Goal: Information Seeking & Learning: Learn about a topic

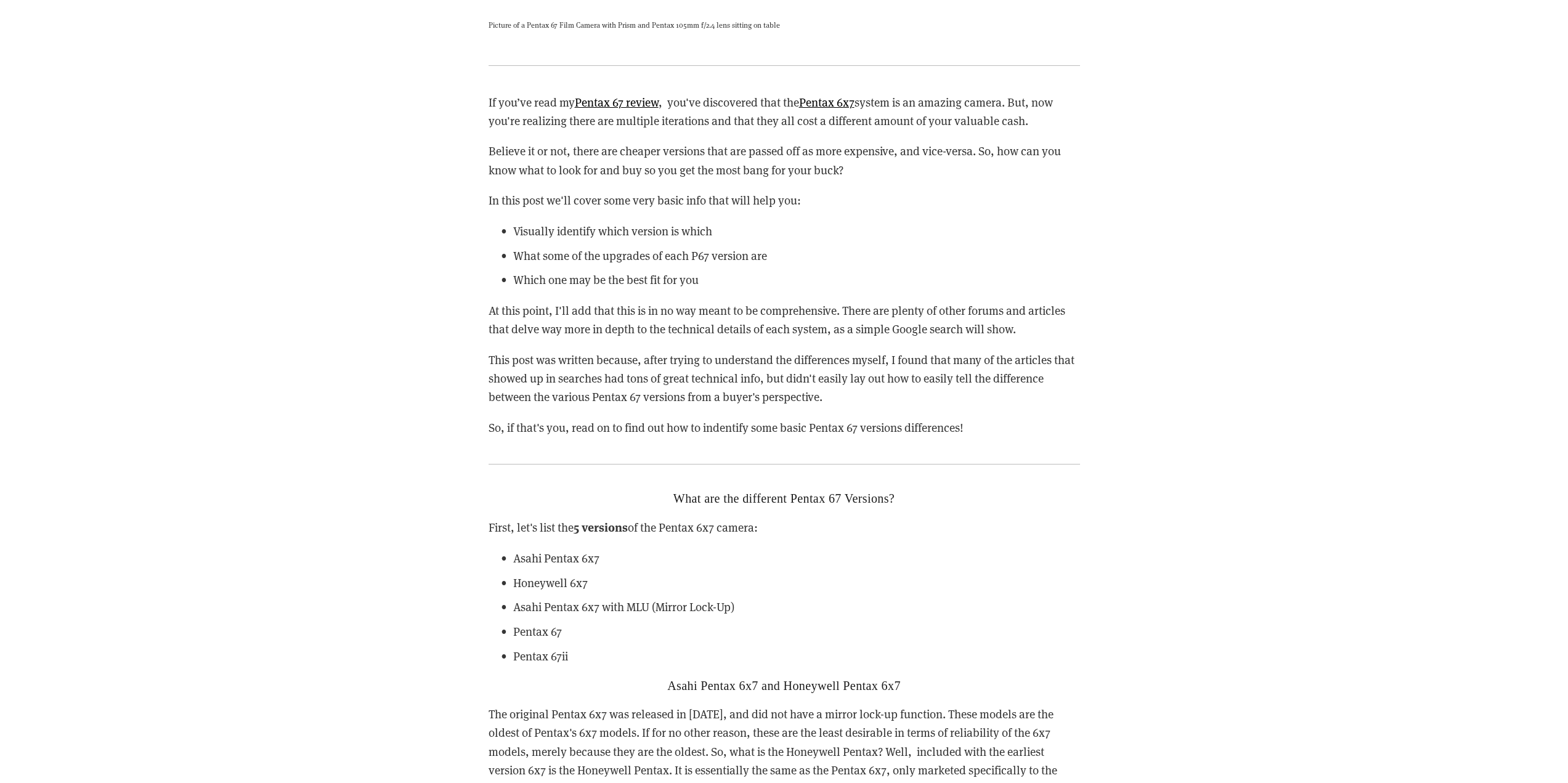
scroll to position [1540, 0]
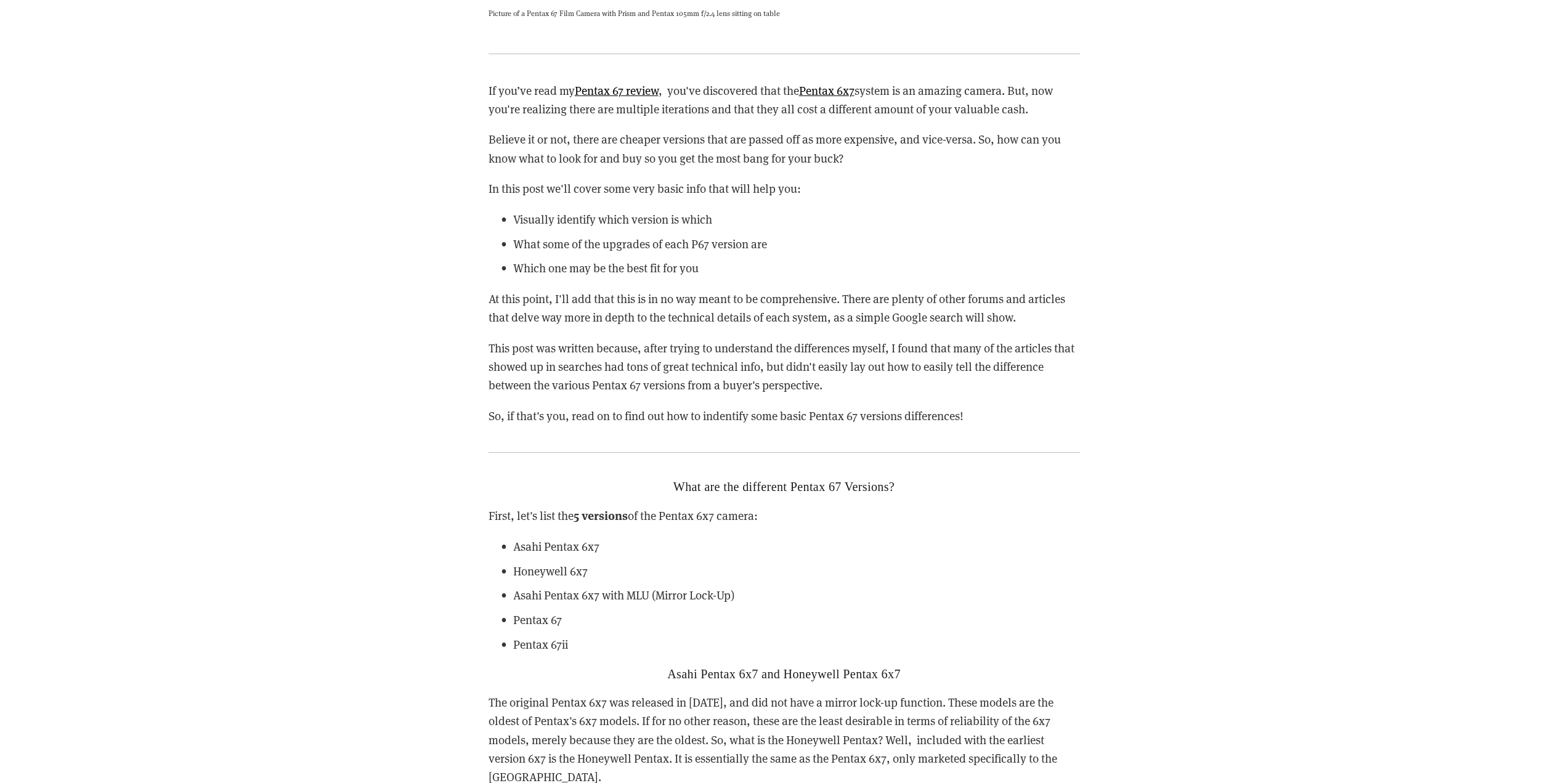
click at [891, 547] on p "Asahi Pentax 6x7" at bounding box center [796, 546] width 567 height 18
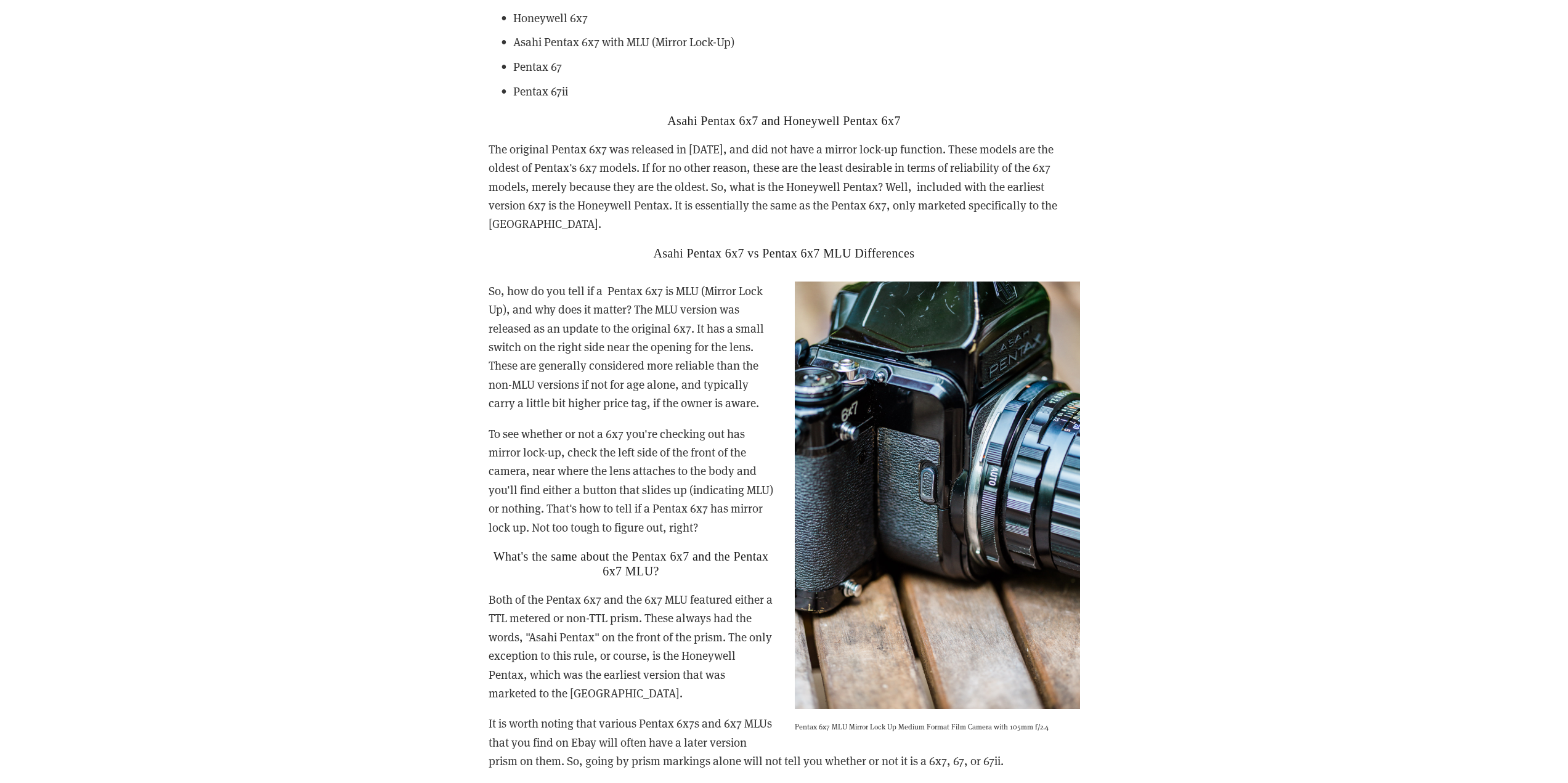
scroll to position [2095, 0]
drag, startPoint x: 1357, startPoint y: 237, endPoint x: 1300, endPoint y: 248, distance: 58.1
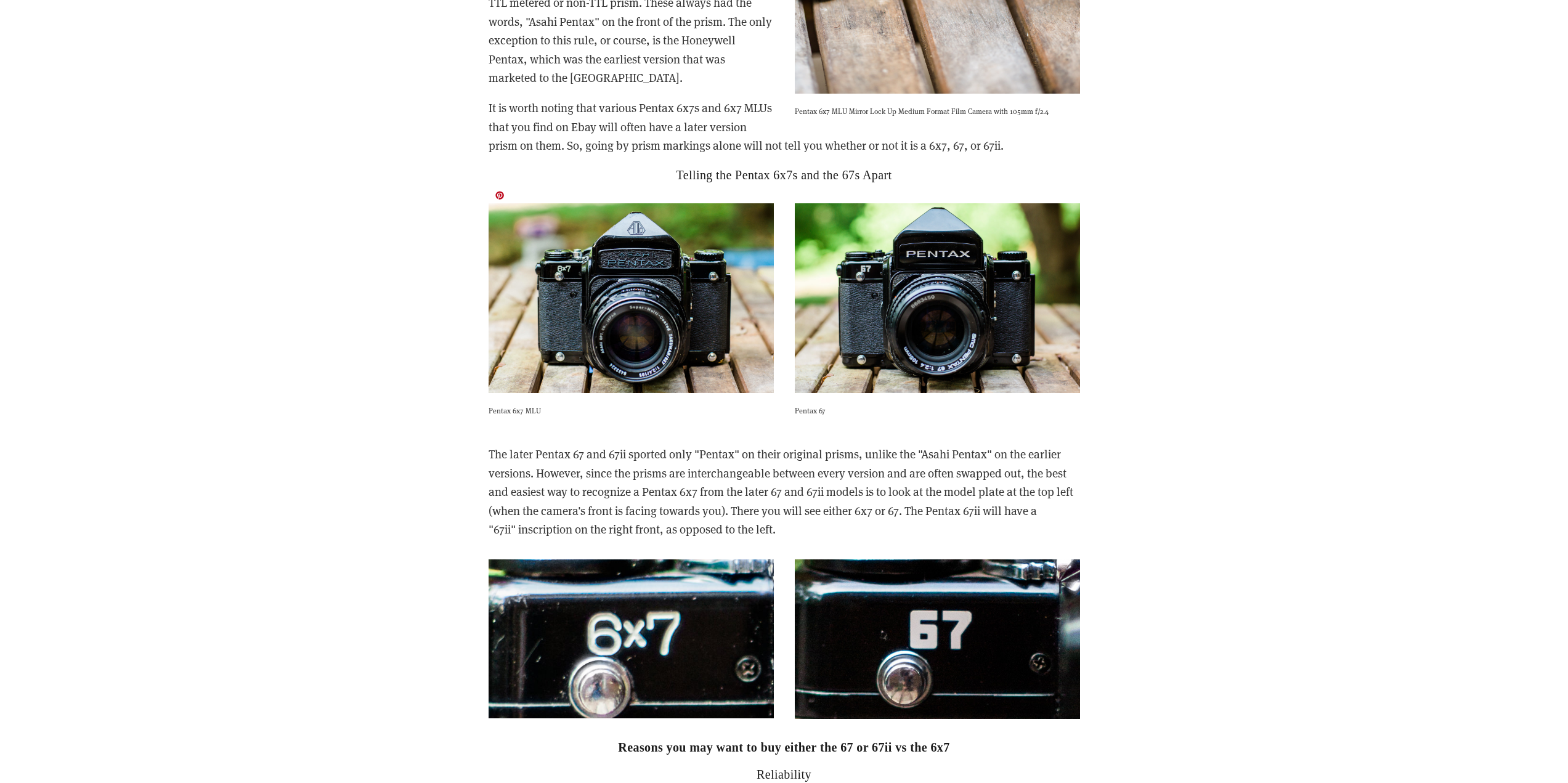
scroll to position [2711, 0]
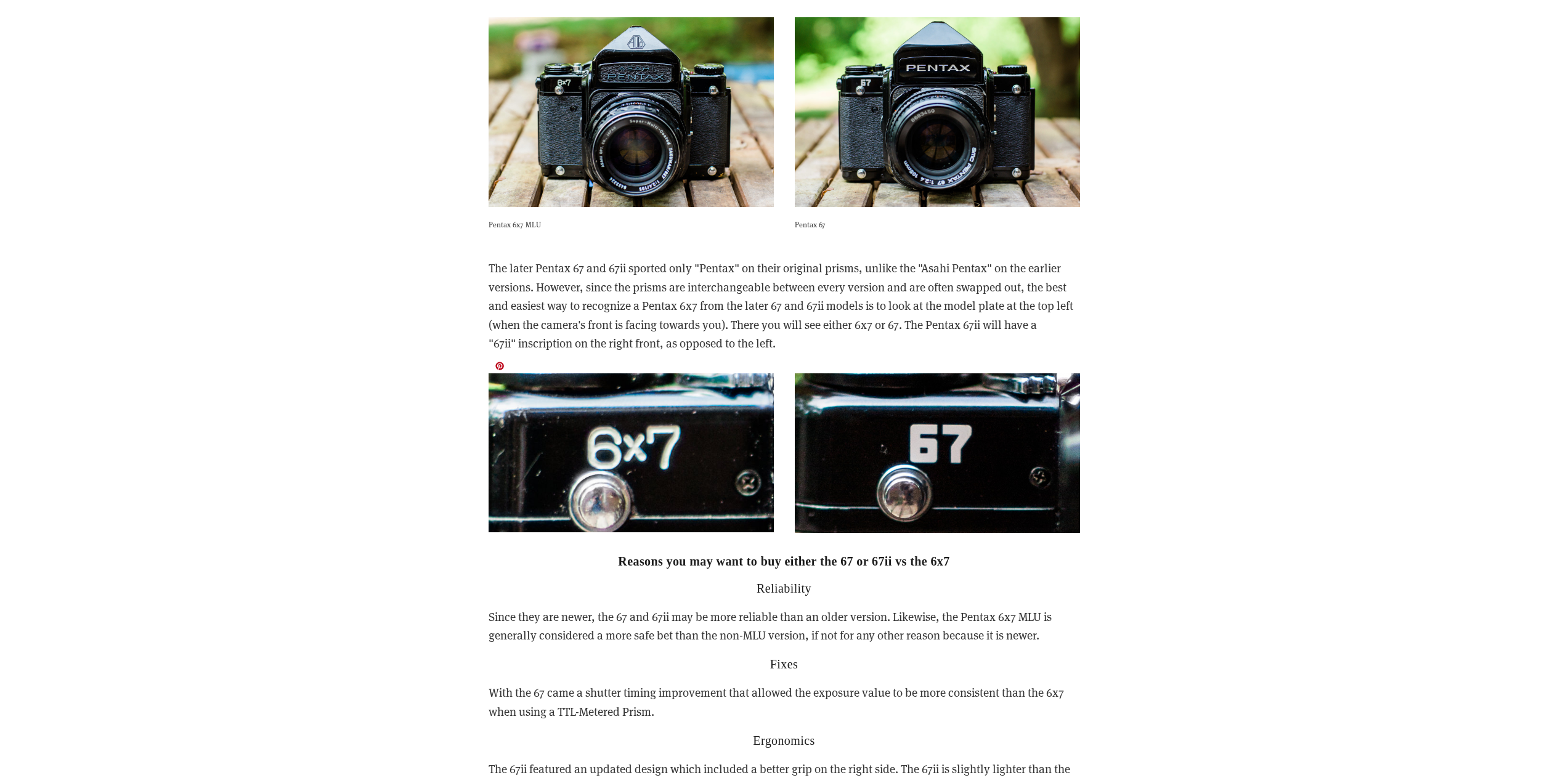
scroll to position [2896, 0]
click at [669, 682] on p "With the 67 came a shutter timing improvement that allowed the exposure value t…" at bounding box center [784, 700] width 591 height 37
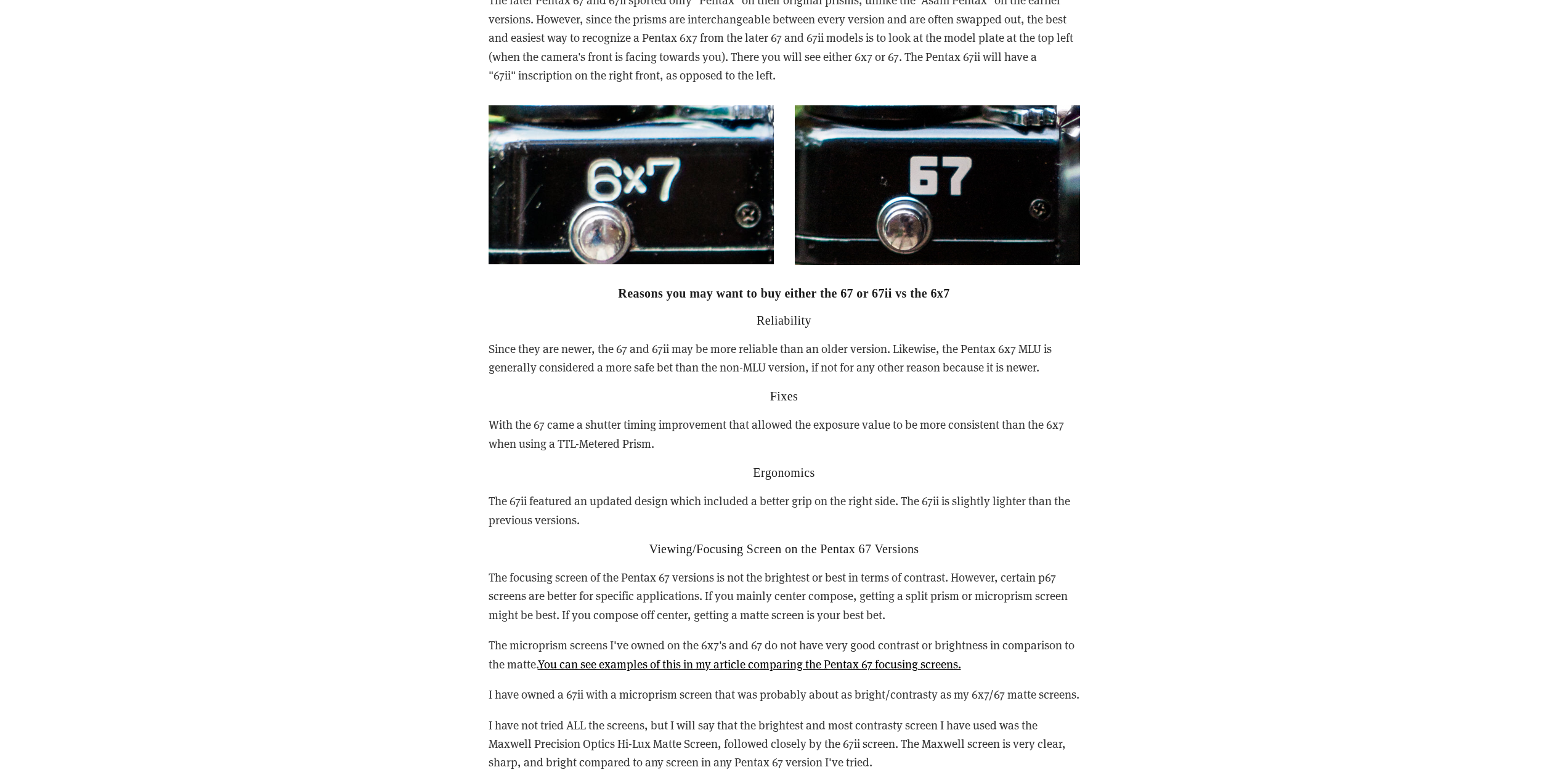
scroll to position [3204, 0]
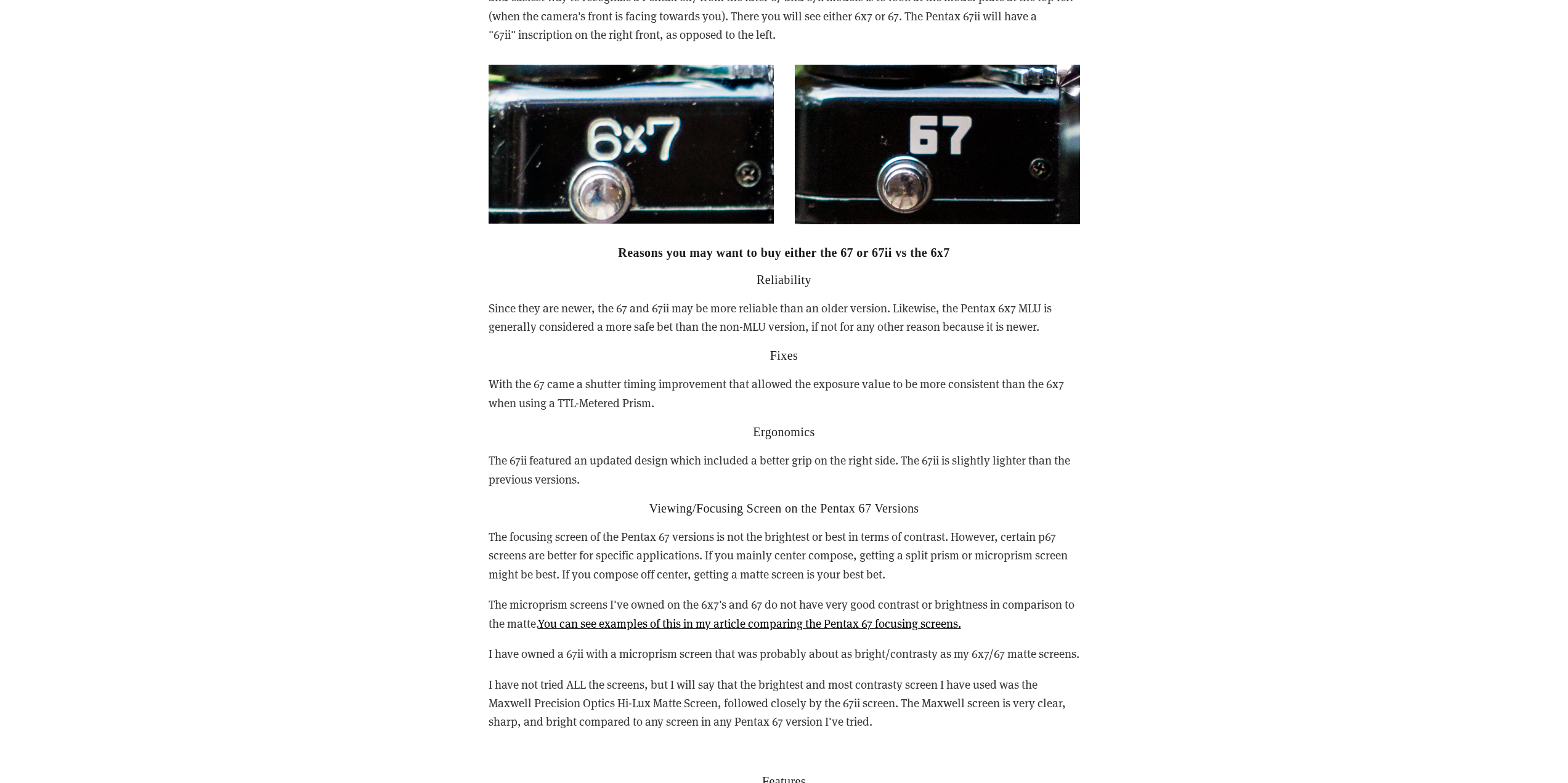
drag, startPoint x: 1298, startPoint y: 457, endPoint x: 1282, endPoint y: 457, distance: 16.0
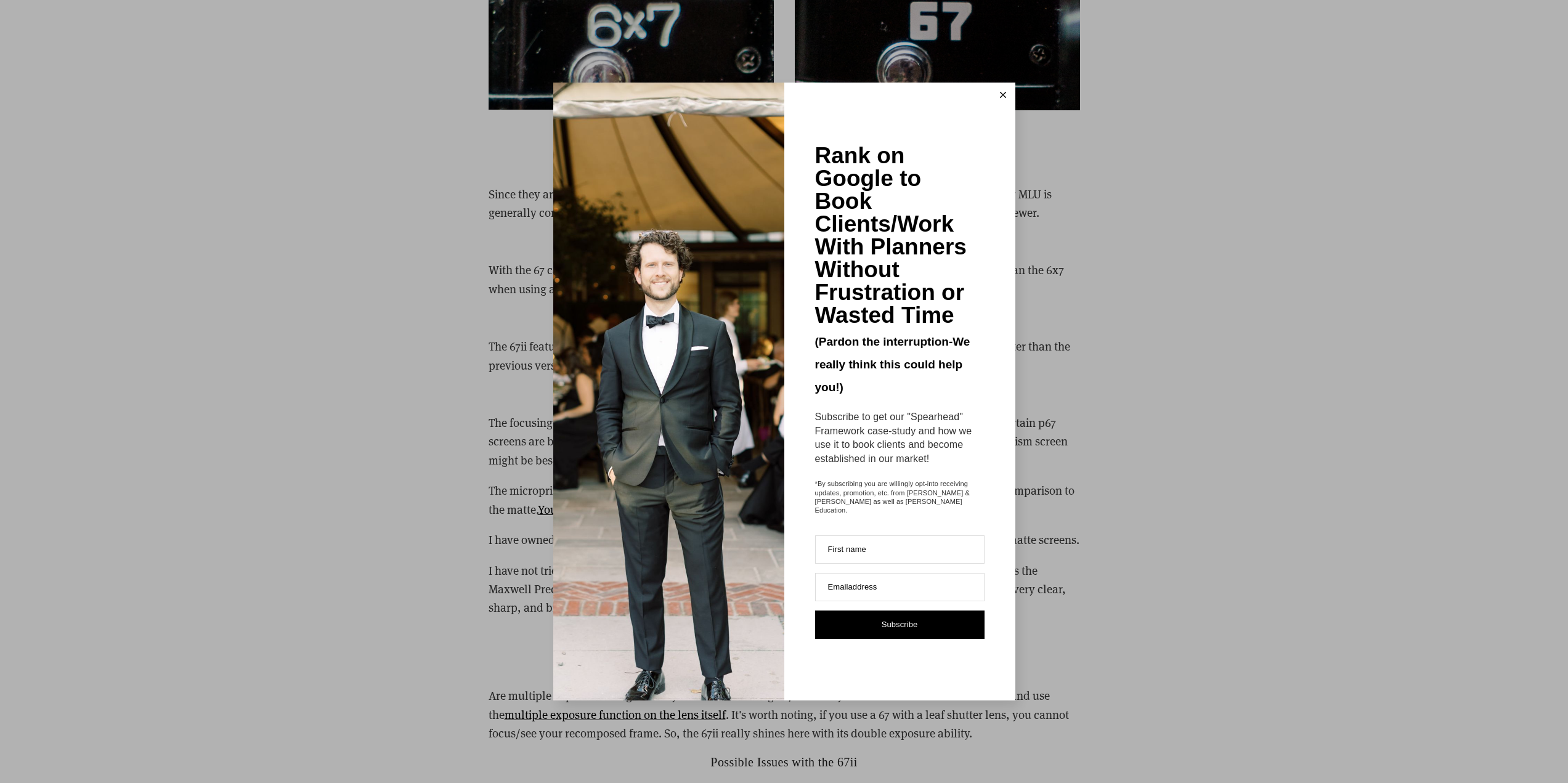
scroll to position [3327, 0]
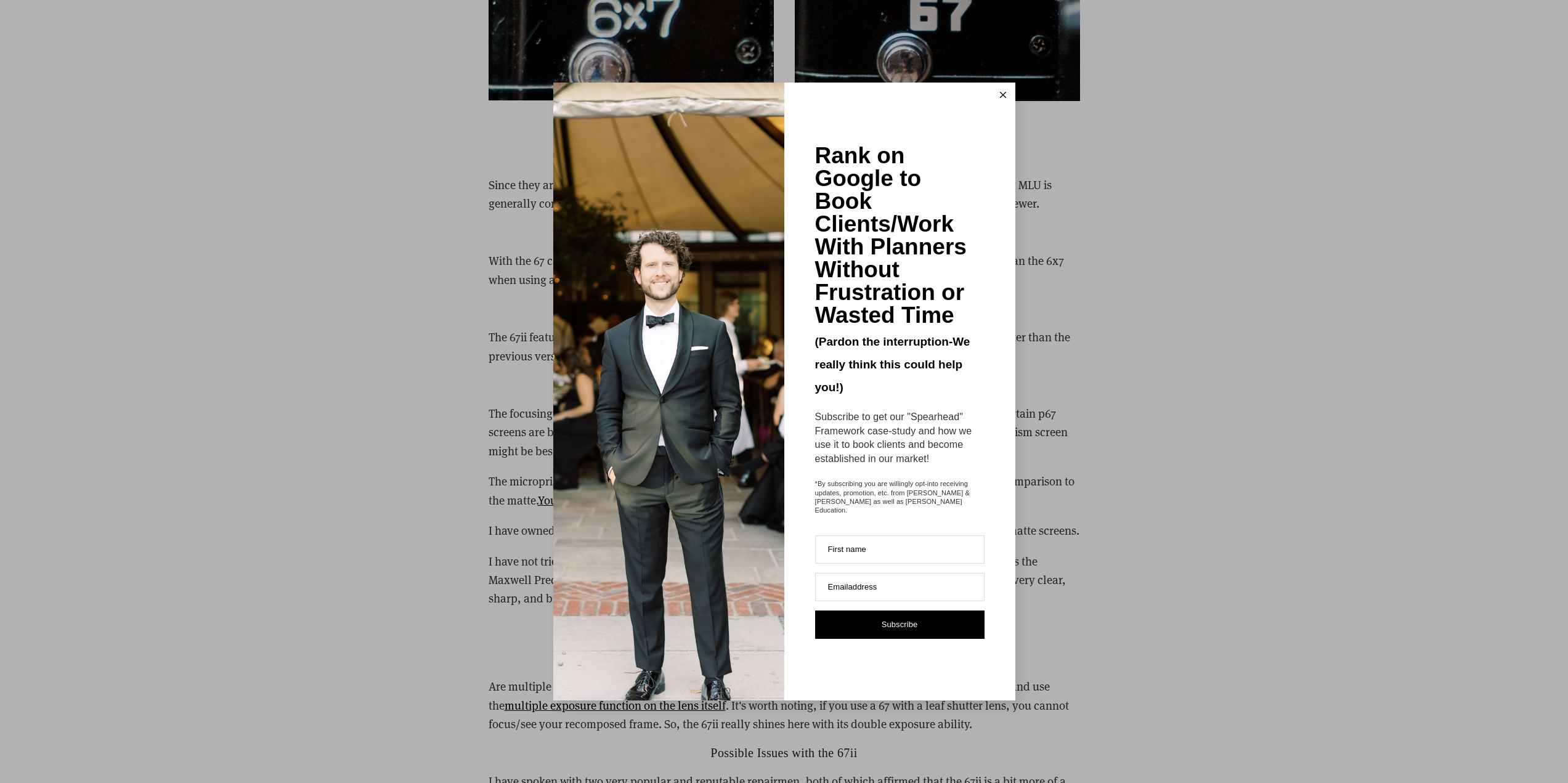
click at [1003, 98] on icon at bounding box center [1003, 95] width 6 height 6
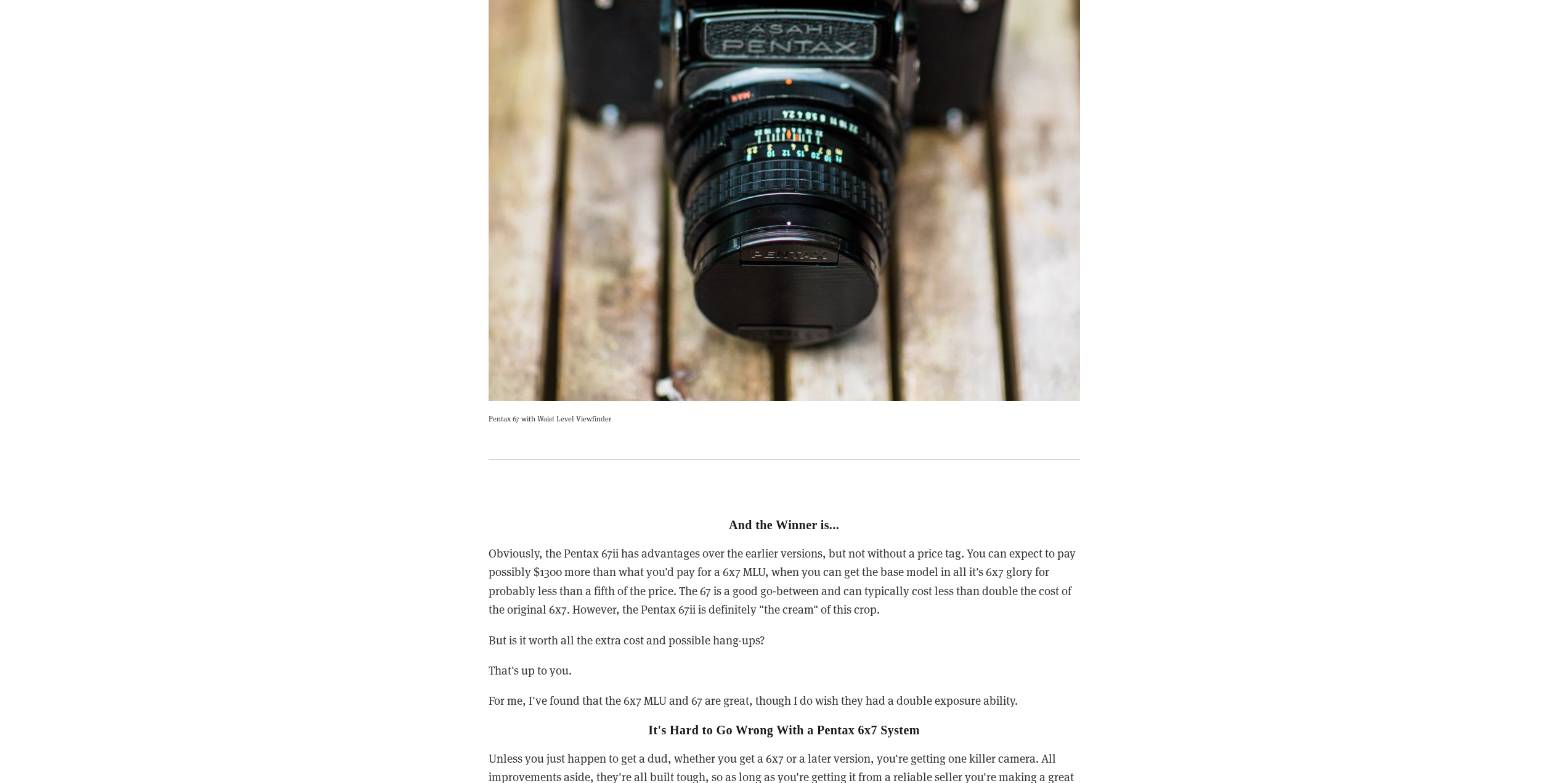
scroll to position [4991, 0]
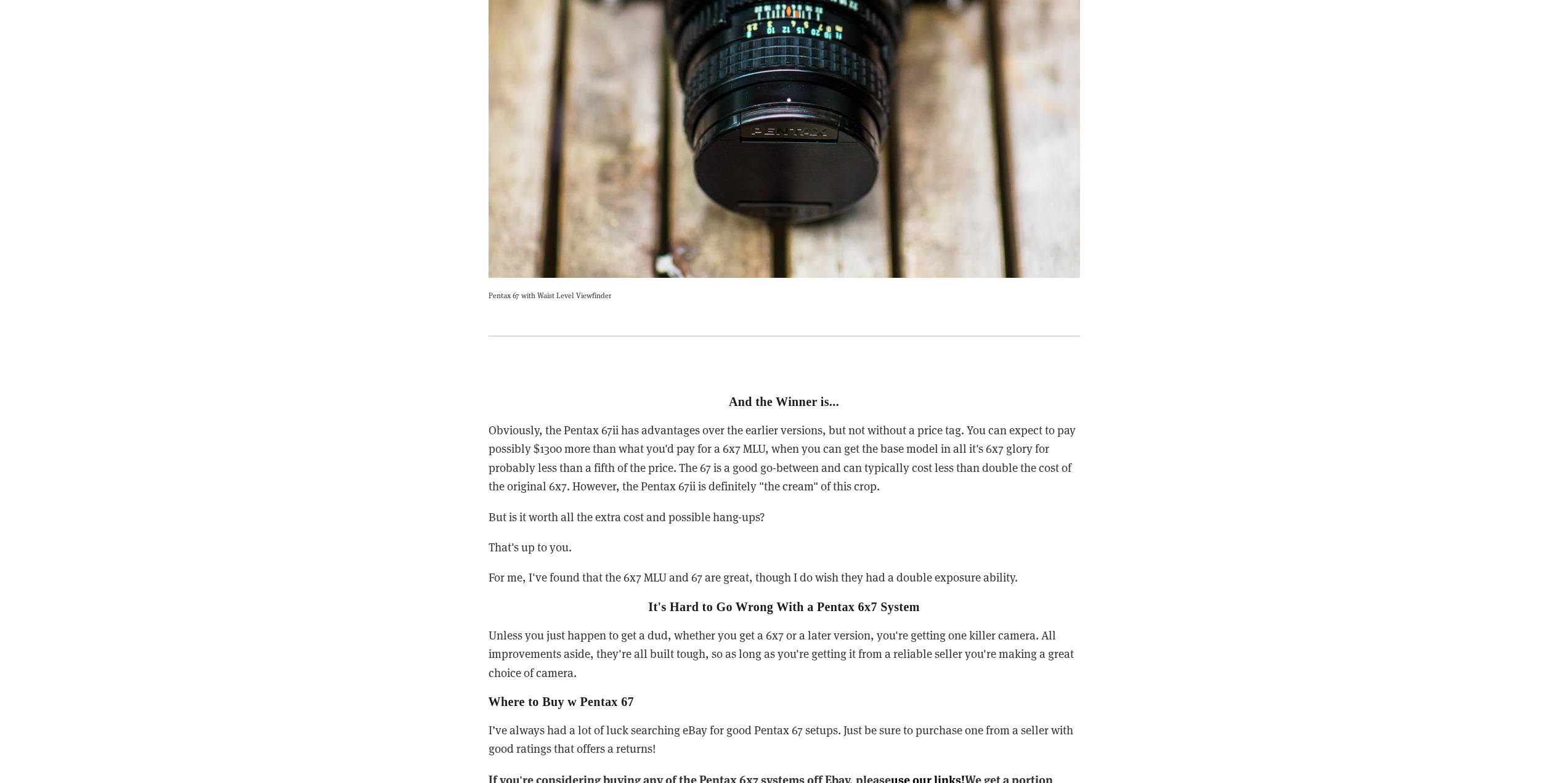
click at [969, 568] on p "For me, I've found that the 6x7 MLU and 67 are great, though I do wish they had…" at bounding box center [784, 577] width 591 height 18
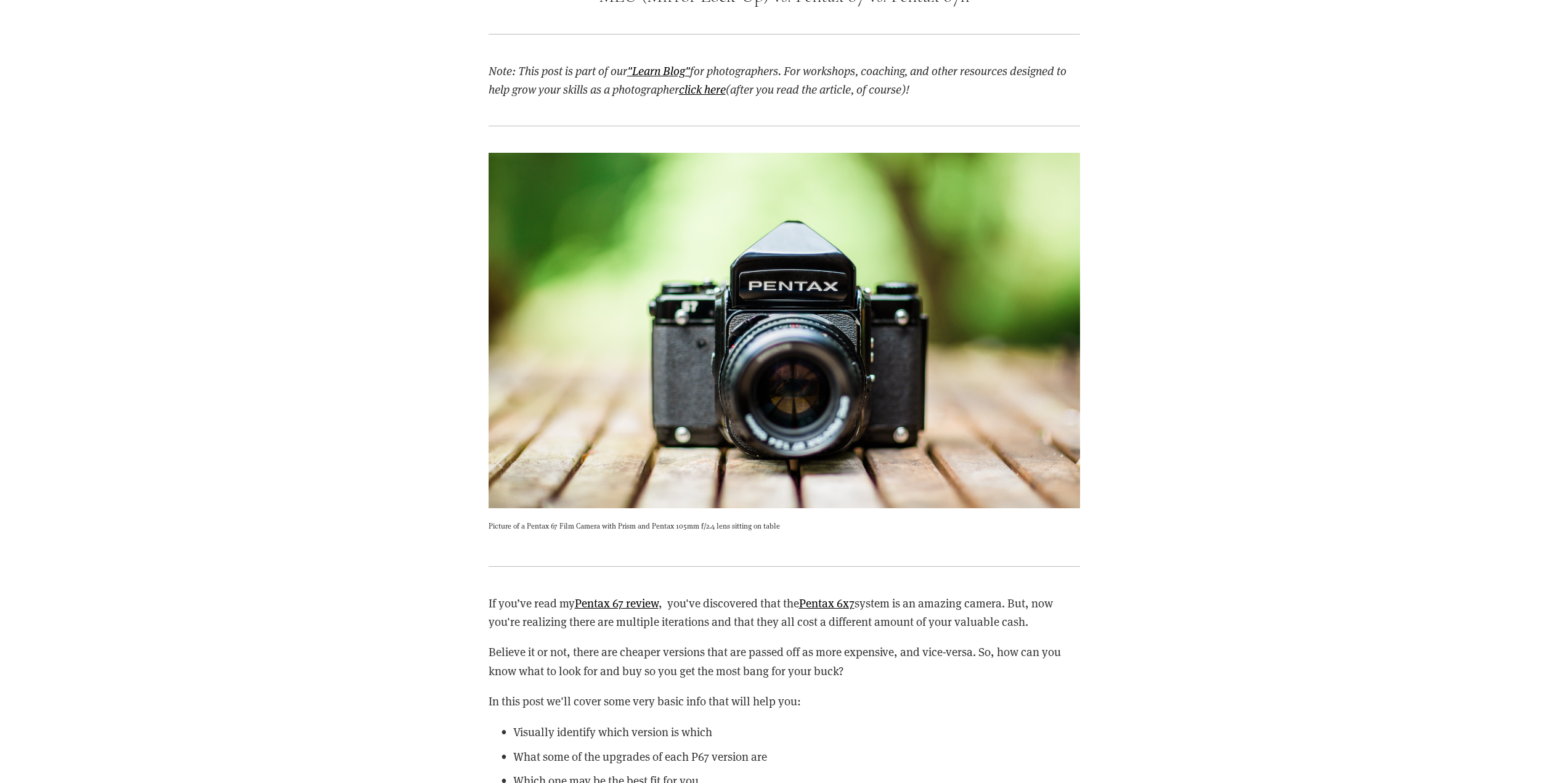
scroll to position [0, 0]
